Goal: Information Seeking & Learning: Check status

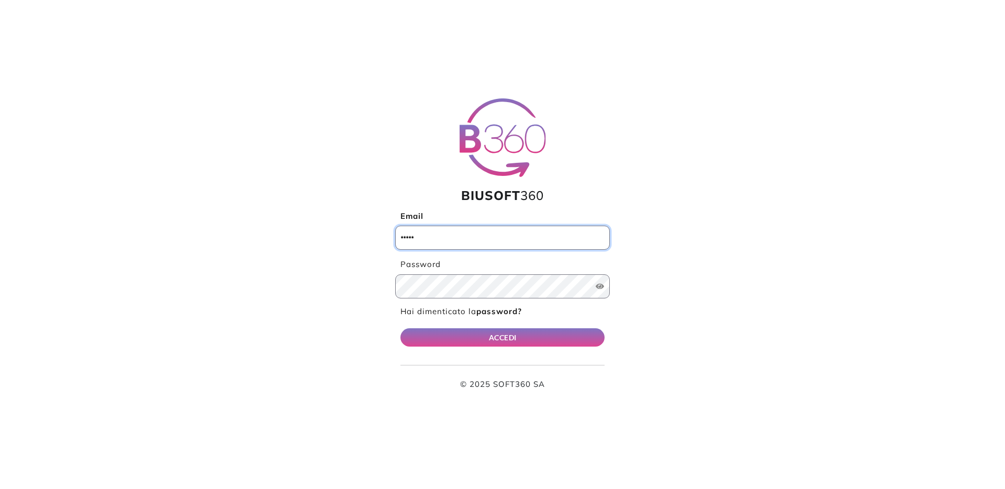
type input "**********"
click at [520, 330] on button "ACCEDI" at bounding box center [503, 337] width 204 height 18
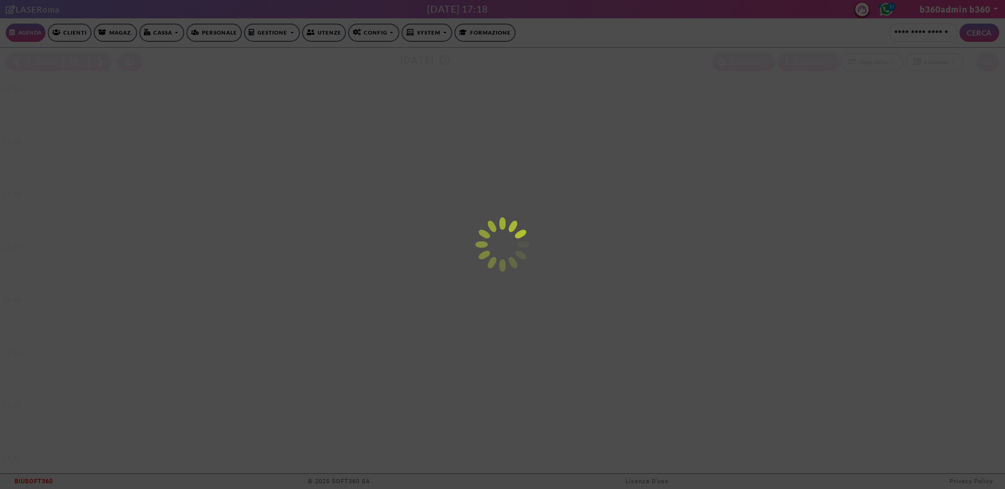
select select "*********"
select select "*"
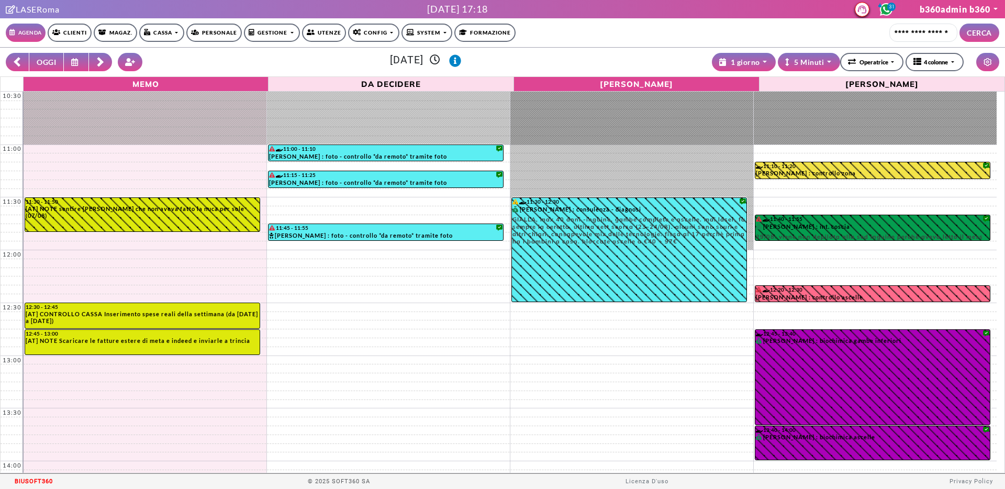
click at [294, 31] on link "Gestione" at bounding box center [272, 33] width 56 height 18
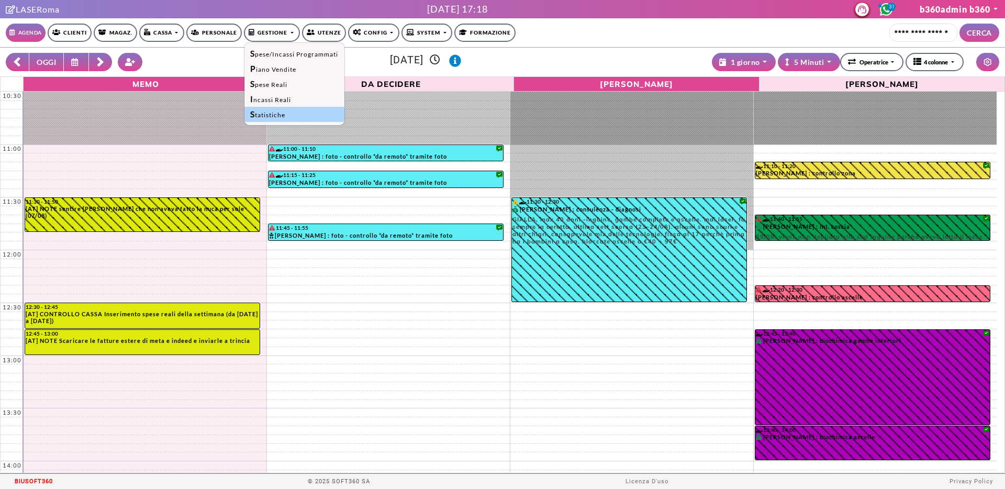
click at [295, 107] on link "Statistiche" at bounding box center [294, 114] width 99 height 15
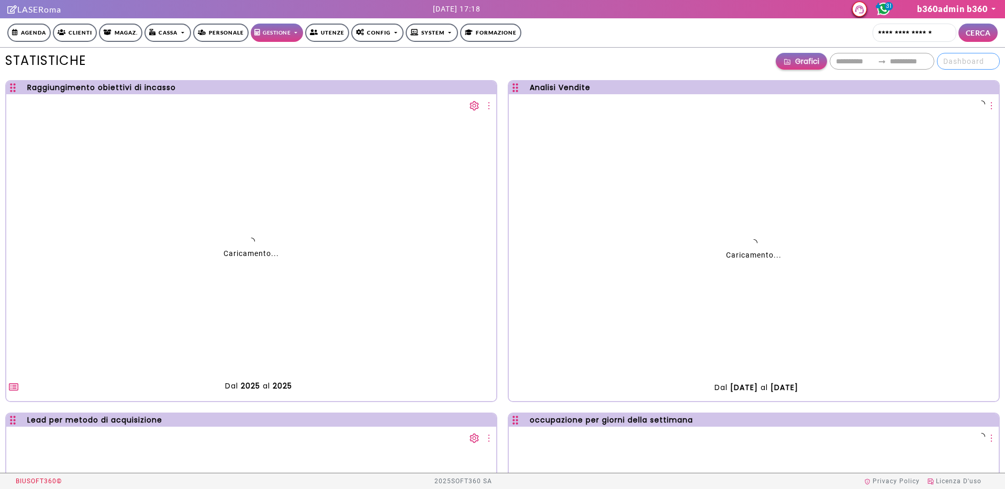
click at [983, 61] on span "Dashboard" at bounding box center [969, 61] width 50 height 16
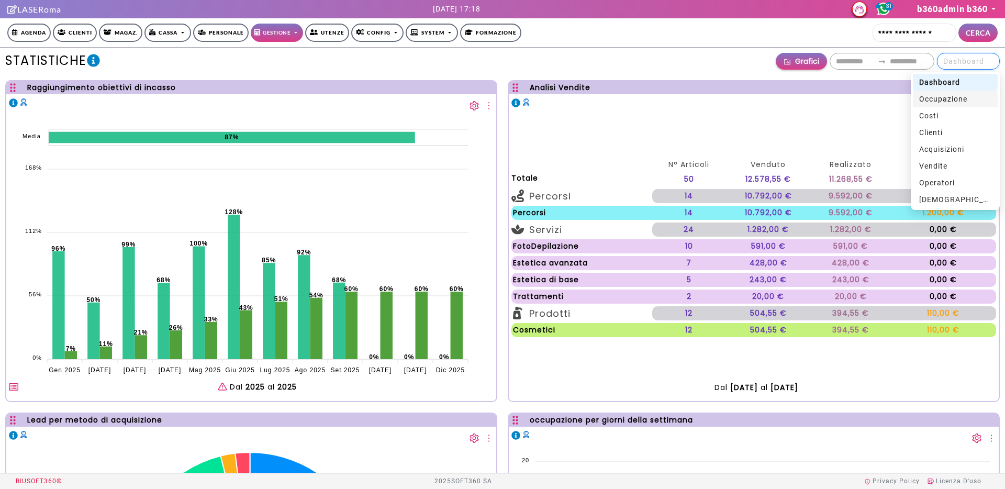
click at [957, 96] on span "occupazione" at bounding box center [943, 99] width 48 height 8
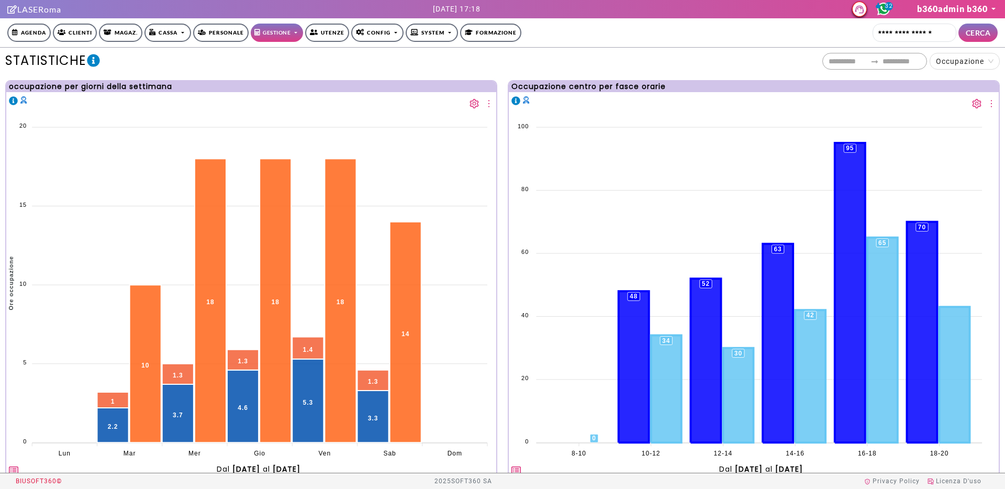
click at [470, 99] on icon "setting" at bounding box center [474, 103] width 9 height 9
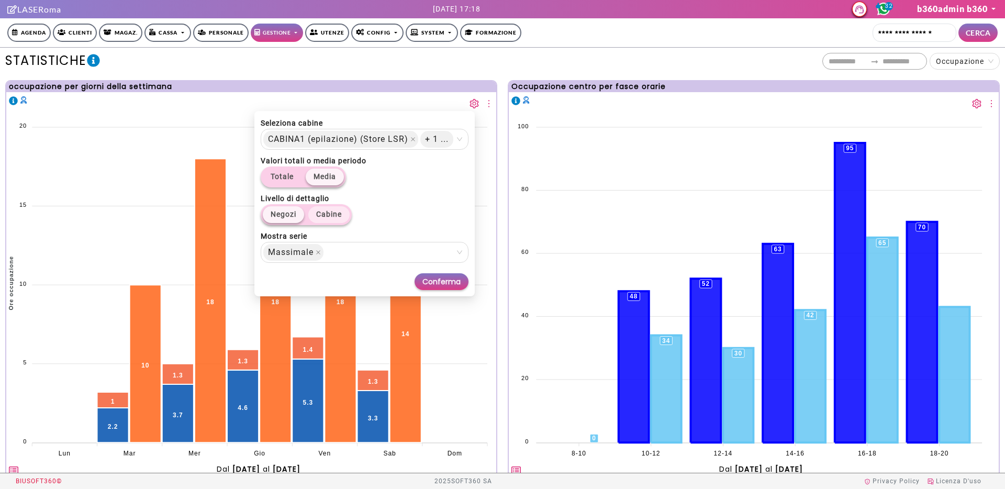
click at [323, 219] on label "Cabine" at bounding box center [328, 214] width 41 height 17
click at [452, 285] on span "Conferma" at bounding box center [442, 282] width 38 height 12
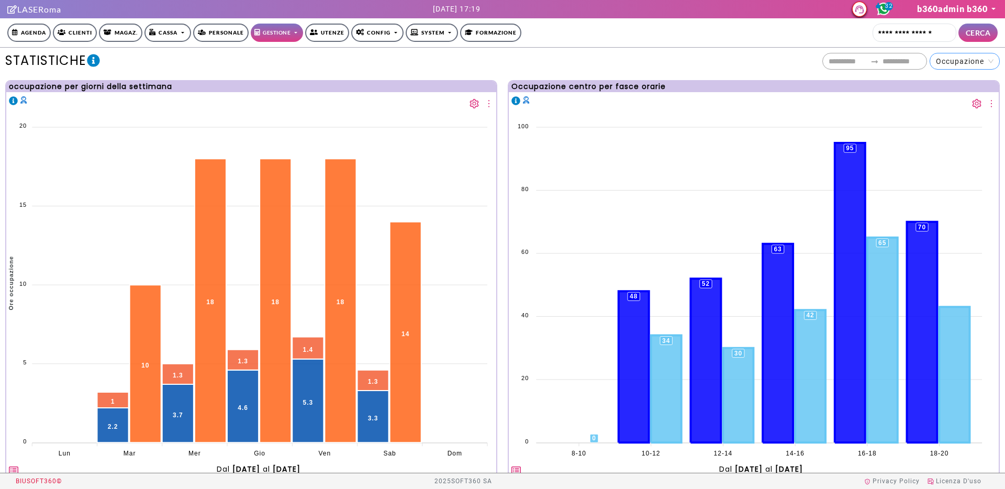
click at [953, 63] on span "occupazione" at bounding box center [960, 61] width 48 height 8
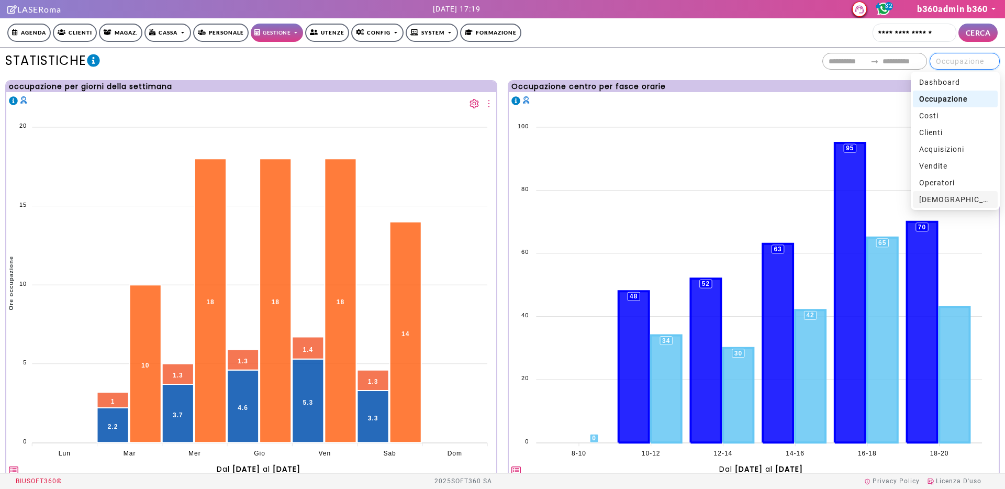
click at [947, 200] on div "[DEMOGRAPHIC_DATA]" at bounding box center [955, 200] width 72 height 12
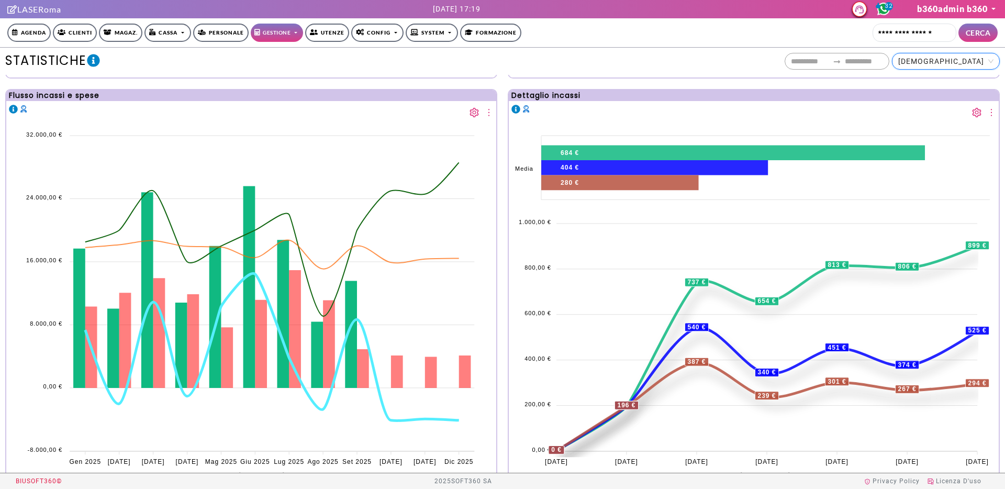
scroll to position [849, 0]
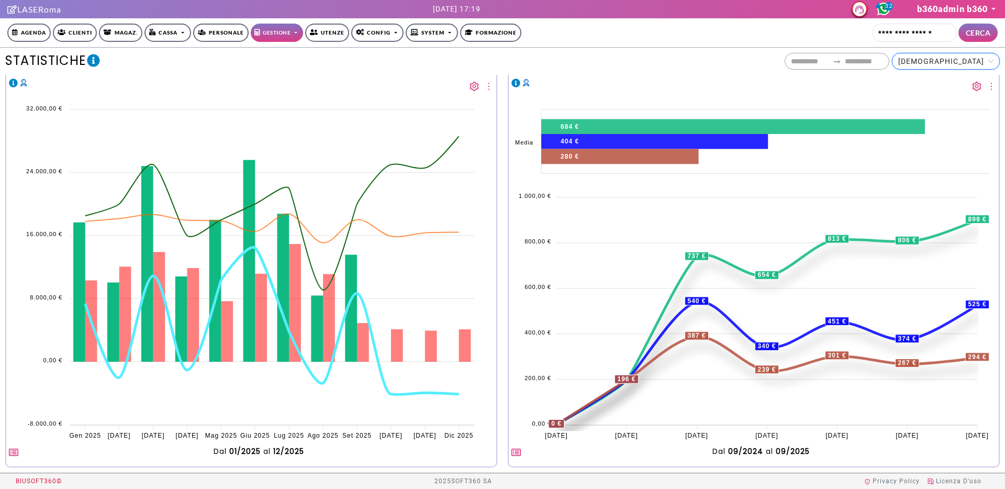
click at [961, 86] on div at bounding box center [754, 84] width 490 height 19
click at [963, 85] on div at bounding box center [754, 84] width 490 height 19
click at [972, 85] on icon "setting" at bounding box center [976, 86] width 9 height 9
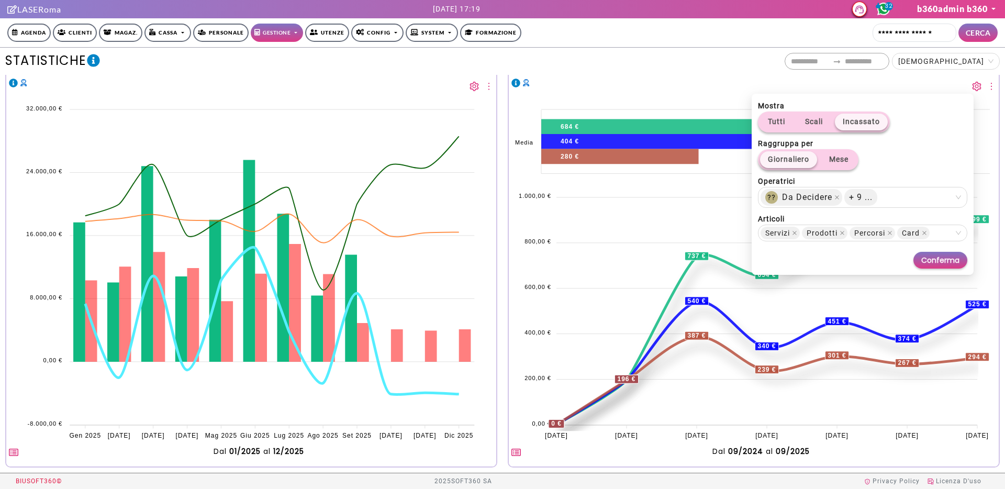
click at [972, 86] on icon "setting" at bounding box center [976, 86] width 9 height 9
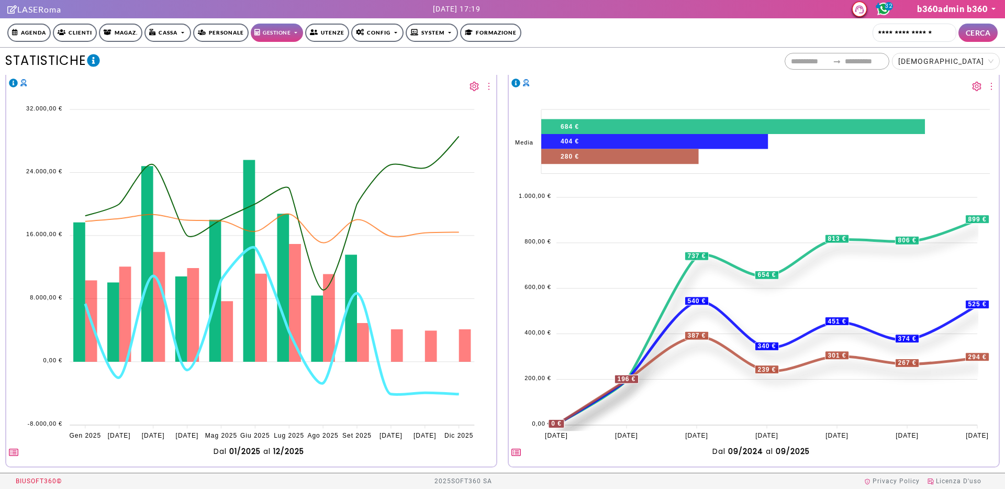
scroll to position [847, 0]
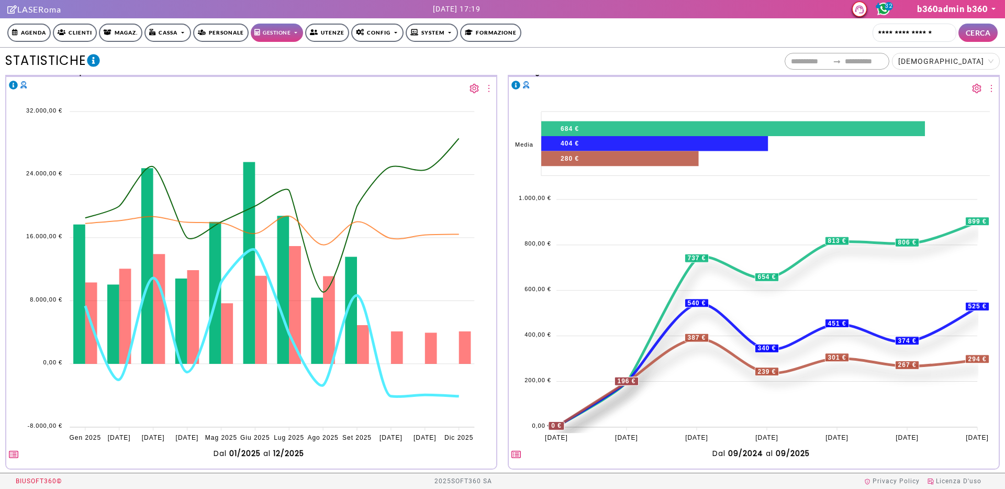
click at [472, 87] on icon "setting" at bounding box center [474, 88] width 9 height 9
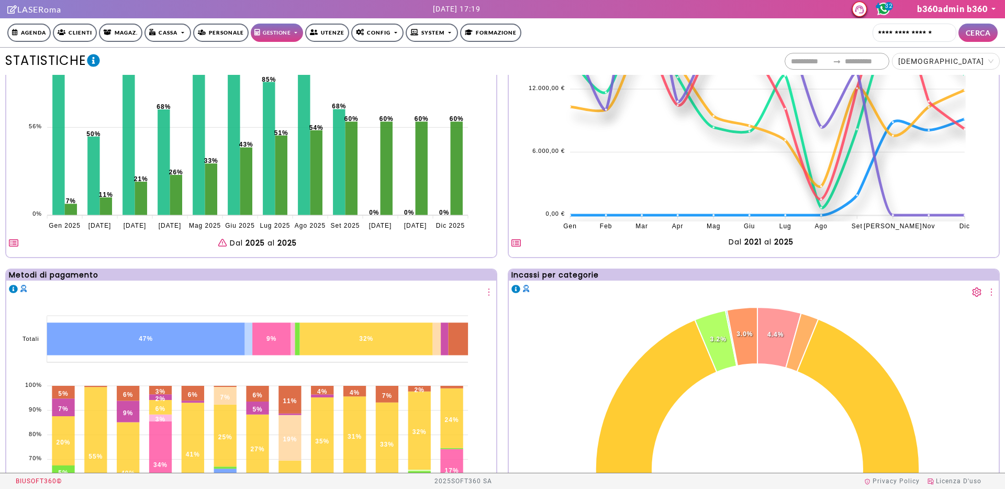
scroll to position [0, 0]
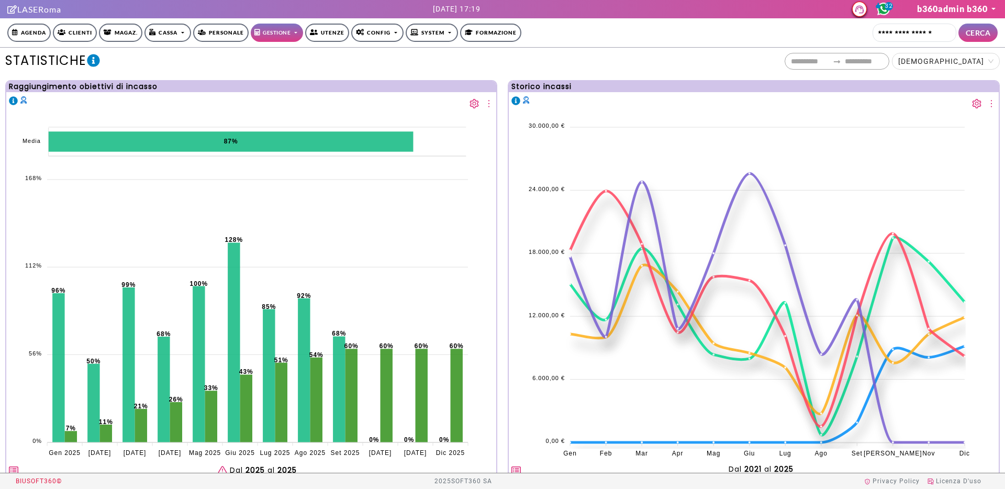
click at [475, 105] on icon "setting" at bounding box center [474, 103] width 9 height 9
click at [470, 103] on icon "setting" at bounding box center [474, 103] width 9 height 9
click at [972, 102] on icon "setting" at bounding box center [976, 103] width 9 height 9
click at [977, 74] on div "**********" at bounding box center [502, 61] width 1005 height 27
click at [979, 65] on span "[DEMOGRAPHIC_DATA]" at bounding box center [946, 61] width 95 height 16
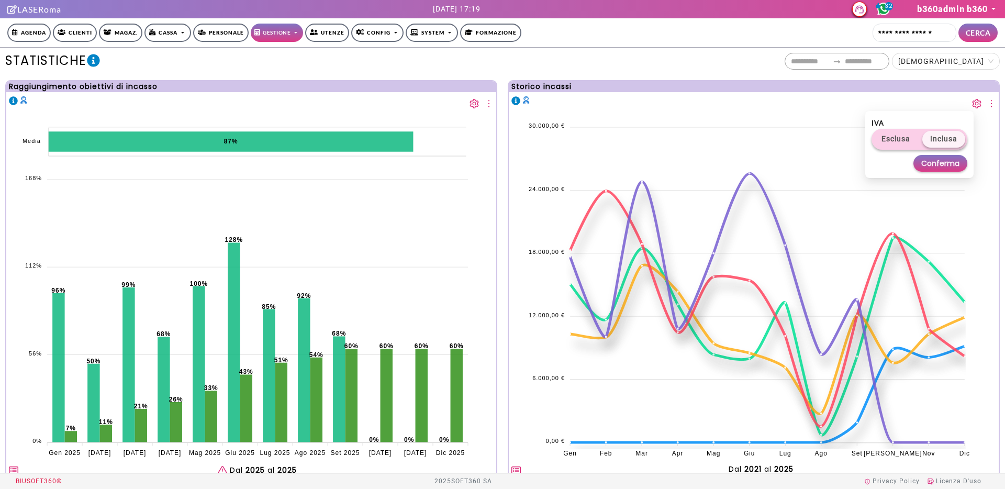
click at [844, 98] on div at bounding box center [754, 101] width 490 height 19
click at [972, 103] on icon "setting" at bounding box center [976, 103] width 9 height 9
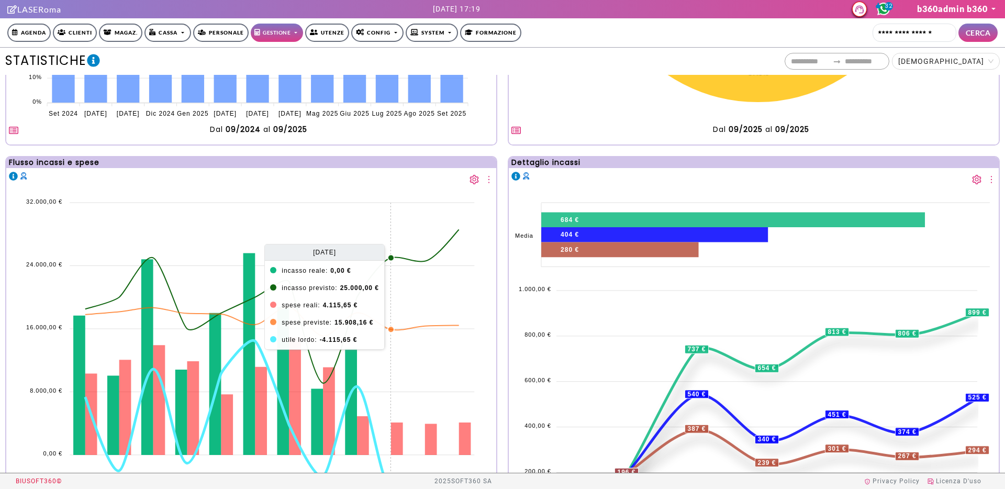
scroll to position [755, 0]
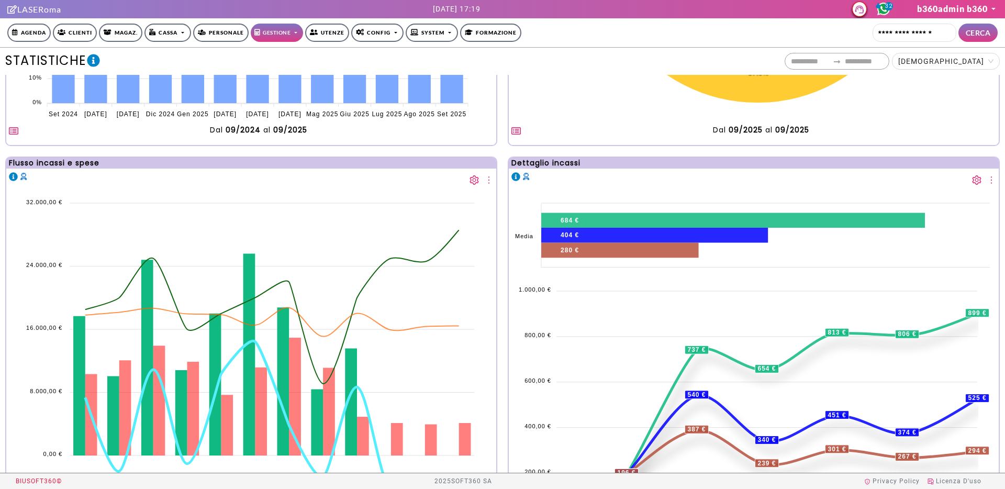
click at [471, 176] on icon "setting" at bounding box center [474, 179] width 9 height 9
click at [470, 176] on icon "setting" at bounding box center [474, 179] width 9 height 9
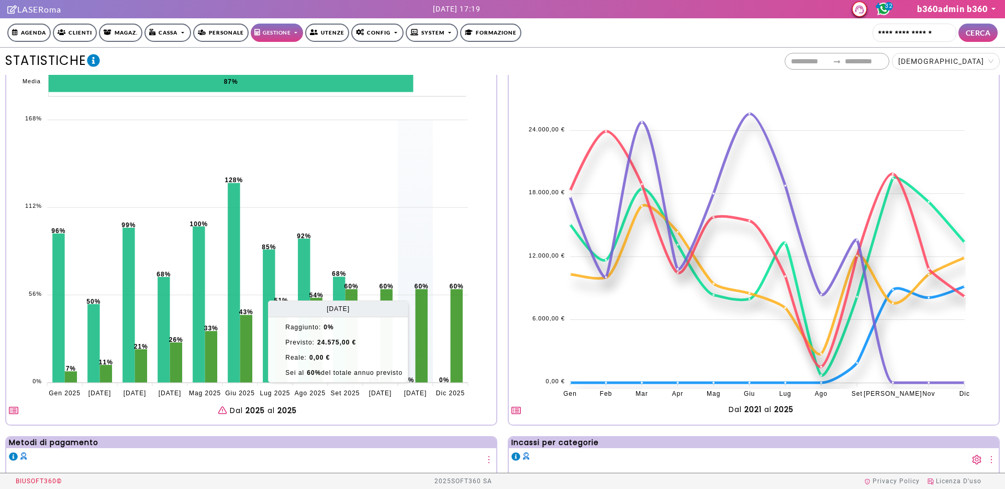
scroll to position [2, 0]
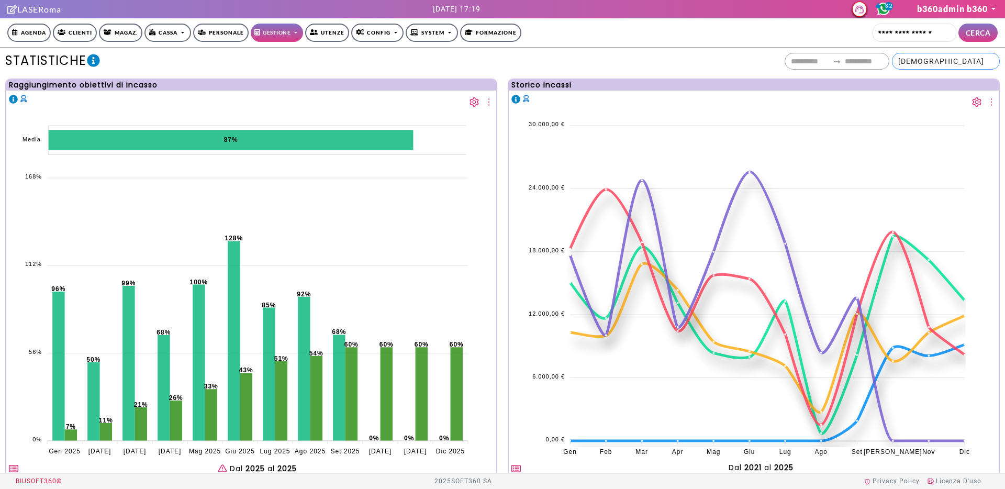
click at [956, 59] on span "[DEMOGRAPHIC_DATA]" at bounding box center [942, 61] width 86 height 8
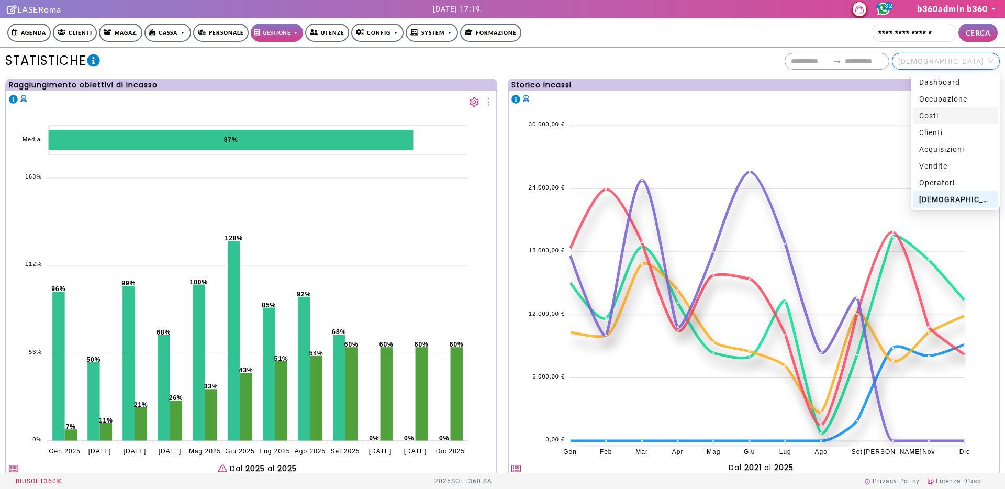
drag, startPoint x: 956, startPoint y: 107, endPoint x: 956, endPoint y: 99, distance: 7.9
click at [956, 107] on div "costi" at bounding box center [955, 115] width 85 height 17
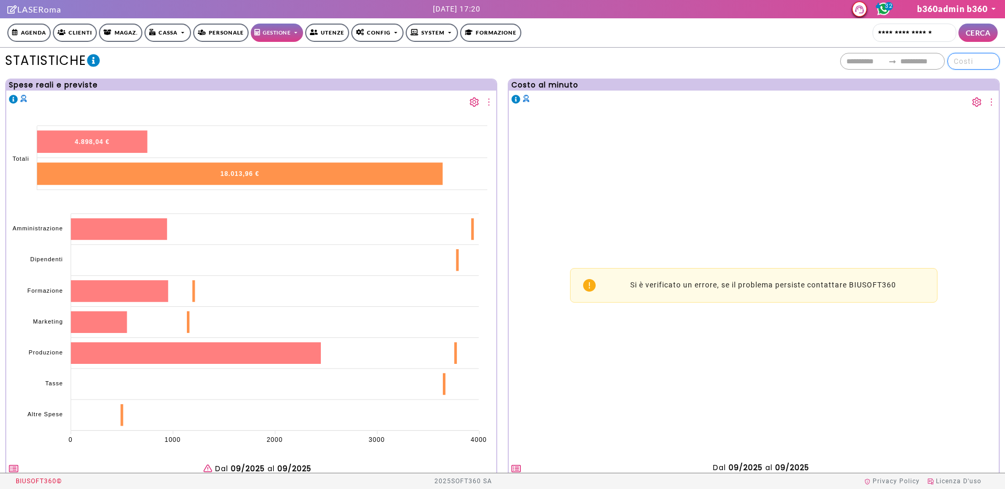
click at [973, 65] on span "costi" at bounding box center [963, 61] width 19 height 8
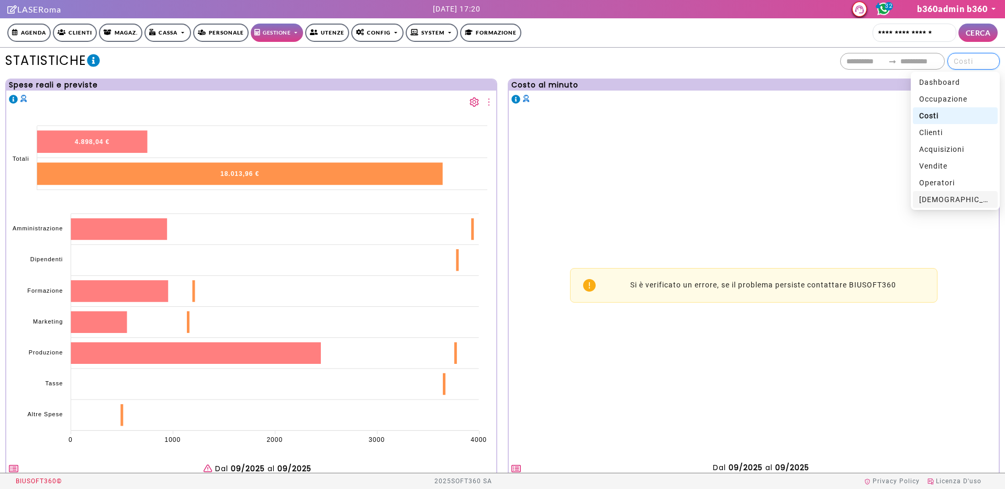
click at [939, 197] on span "[DEMOGRAPHIC_DATA]" at bounding box center [962, 199] width 86 height 8
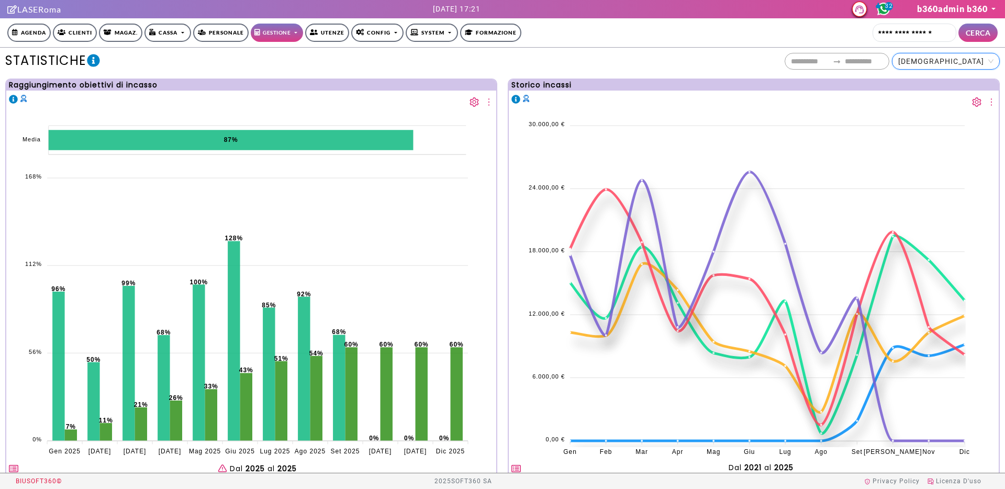
click at [470, 104] on icon "setting" at bounding box center [474, 101] width 9 height 9
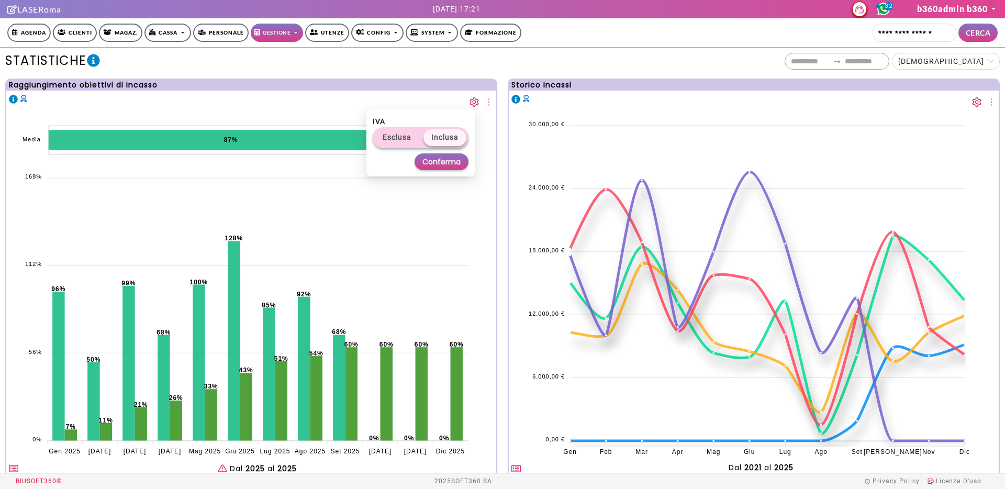
click at [470, 104] on icon "setting" at bounding box center [474, 101] width 9 height 9
click at [963, 70] on div "**********" at bounding box center [502, 61] width 1005 height 27
click at [967, 65] on span "[DEMOGRAPHIC_DATA]" at bounding box center [942, 61] width 86 height 8
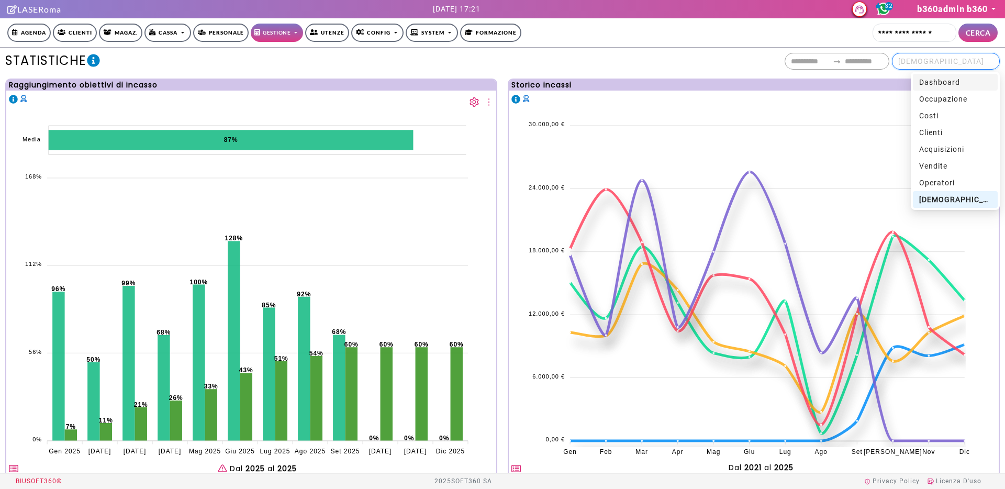
click at [970, 64] on span "[DEMOGRAPHIC_DATA]" at bounding box center [942, 61] width 86 height 8
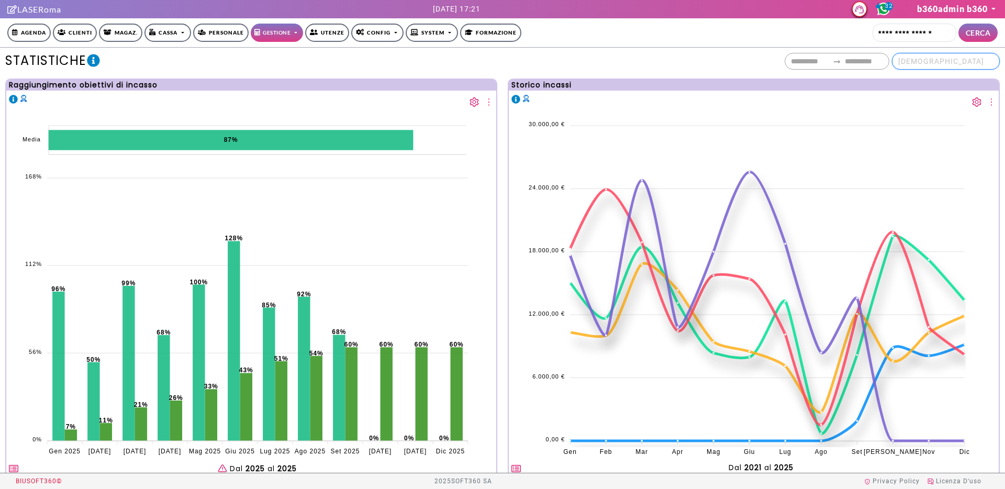
click at [969, 64] on span "[DEMOGRAPHIC_DATA]" at bounding box center [942, 61] width 86 height 8
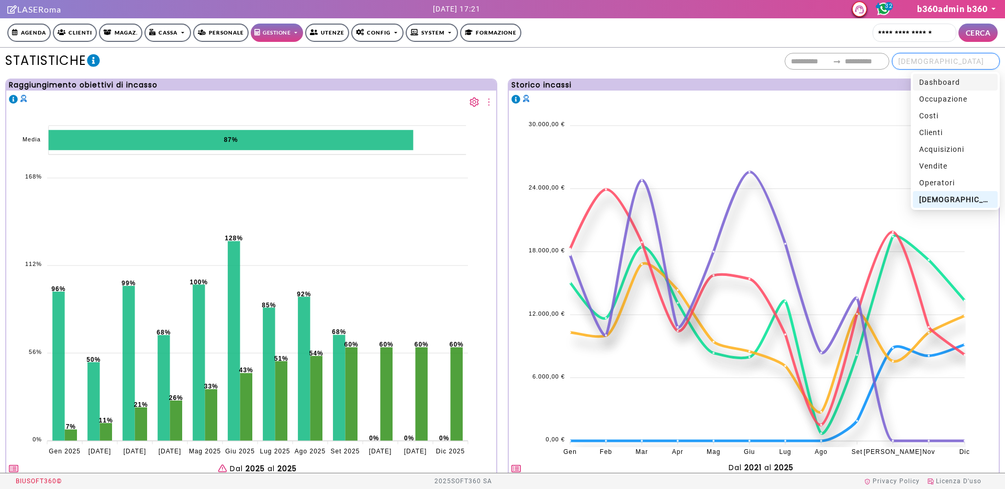
click at [994, 63] on div "[DEMOGRAPHIC_DATA]" at bounding box center [946, 61] width 108 height 17
